Goal: Task Accomplishment & Management: Use online tool/utility

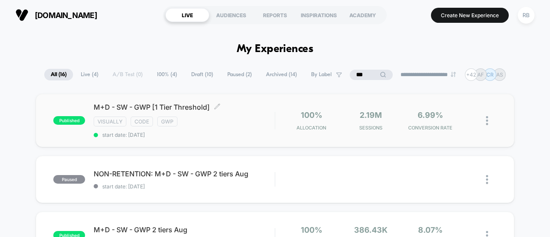
drag, startPoint x: 0, startPoint y: 0, endPoint x: 172, endPoint y: 105, distance: 201.7
click at [172, 105] on span "M+D - SW - GWP [1 Tier Threshold] Click to edit experience details" at bounding box center [184, 107] width 181 height 9
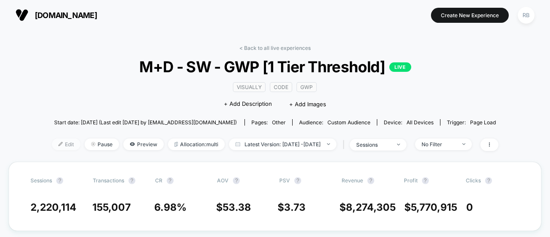
click at [52, 148] on span "Edit" at bounding box center [66, 144] width 28 height 12
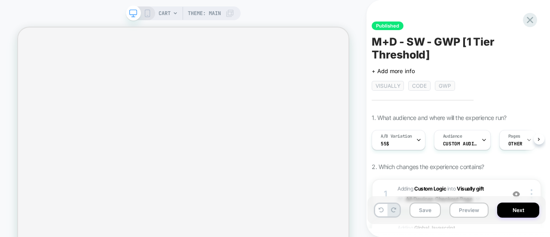
scroll to position [0, 0]
click at [459, 138] on div "Audience Custom Audience" at bounding box center [460, 139] width 52 height 19
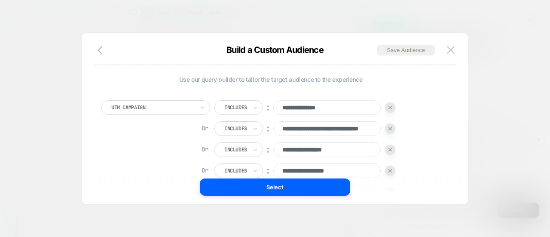
scroll to position [0, 5]
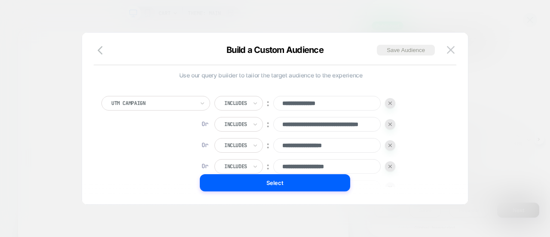
click at [507, 68] on div at bounding box center [275, 118] width 550 height 237
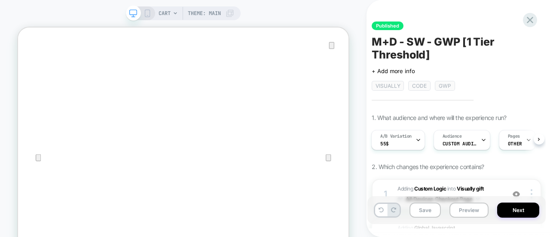
scroll to position [0, 0]
click at [535, 18] on icon at bounding box center [531, 20] width 12 height 12
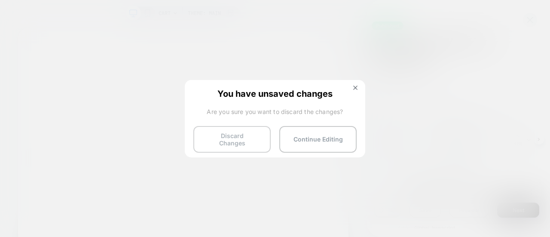
click at [222, 138] on button "Discard Changes" at bounding box center [232, 139] width 77 height 27
